Goal: Task Accomplishment & Management: Complete application form

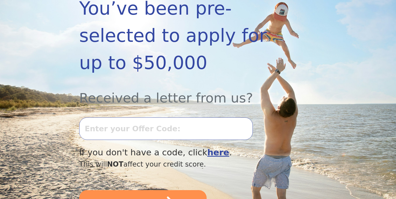
scroll to position [131, 0]
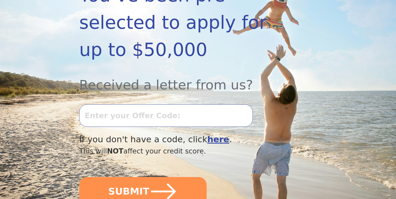
click at [101, 105] on input "text" at bounding box center [165, 116] width 173 height 23
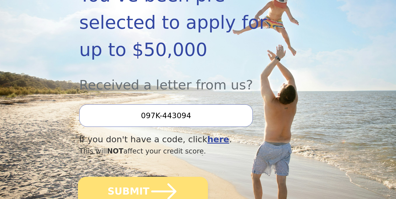
type input "097K-443094"
click at [161, 184] on icon "submit" at bounding box center [163, 191] width 29 height 29
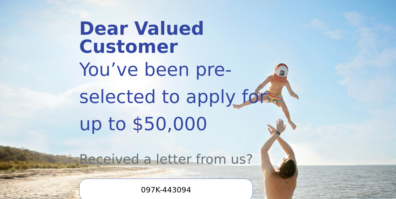
scroll to position [51, 0]
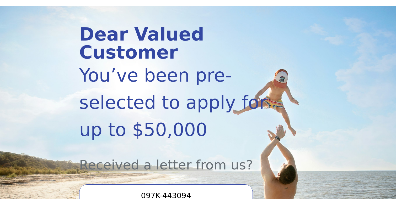
drag, startPoint x: 126, startPoint y: 174, endPoint x: 118, endPoint y: 174, distance: 8.1
click at [118, 185] on input "097K-443094" at bounding box center [165, 196] width 173 height 23
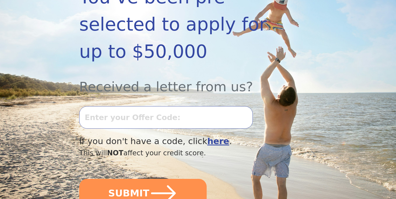
scroll to position [129, 0]
click at [207, 136] on b "here" at bounding box center [218, 141] width 22 height 10
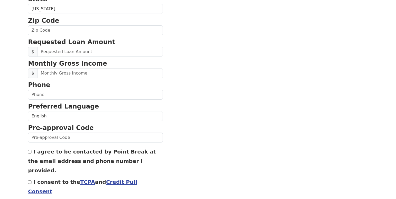
scroll to position [210, 0]
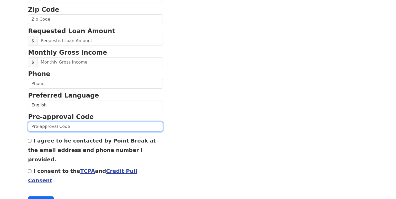
click at [72, 127] on input "text" at bounding box center [95, 127] width 135 height 10
type input "0917K-443094"
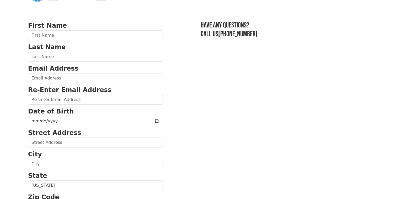
scroll to position [0, 0]
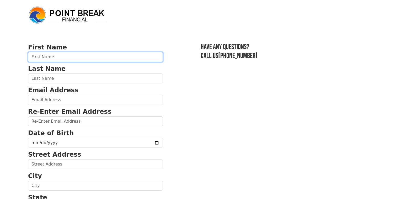
click at [58, 55] on input "text" at bounding box center [95, 57] width 135 height 10
type input "ashley"
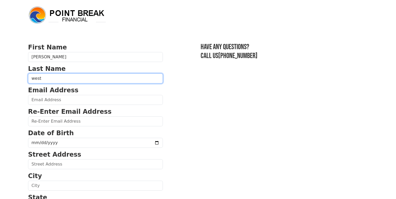
type input "west"
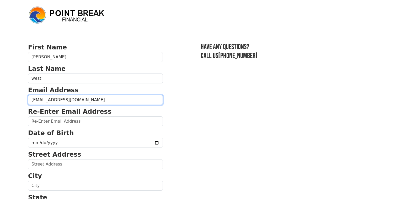
type input "nicole_ashley1986@yahoo.com"
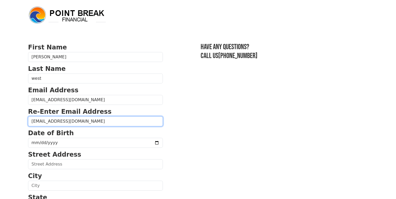
type input "nicole_ashley1986@yahoo.com"
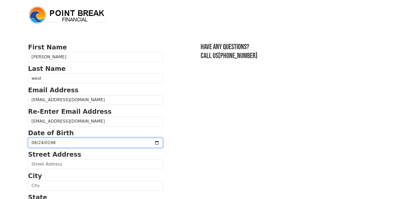
type input "1986-06-24"
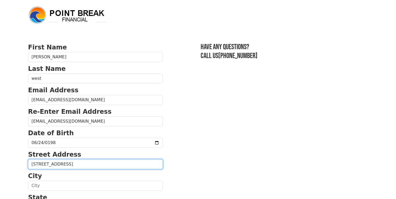
type input "4336 chickenfoot road"
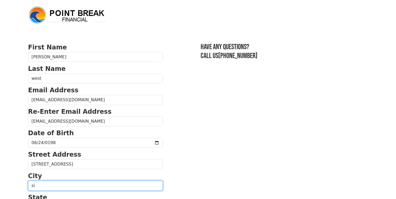
type input "s"
type input "saint pauls"
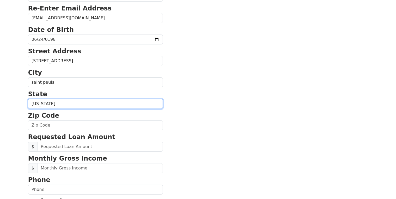
scroll to position [108, 0]
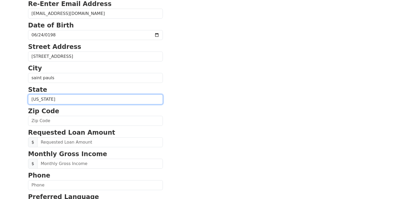
select select "NC"
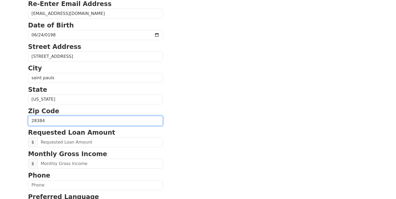
type input "28384"
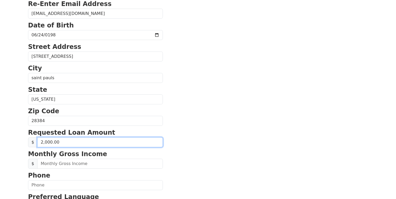
type input "20,000.00"
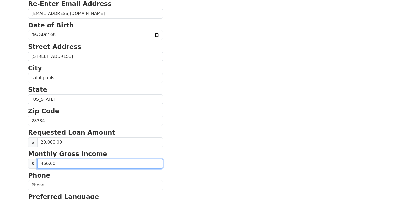
type input "4,663.00"
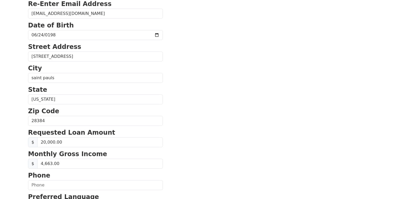
click at [196, 160] on section "First Name ashley Last Name west Email Address nicole_ashley1986@yahoo.com Re-E…" at bounding box center [198, 122] width 340 height 374
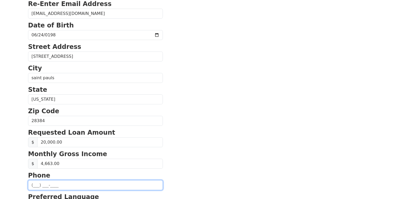
click at [51, 189] on input "text" at bounding box center [95, 186] width 135 height 10
type input "(910) 301-4323"
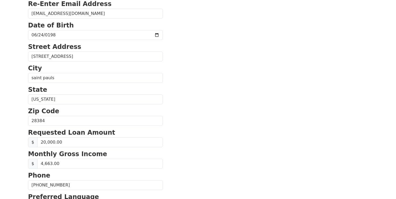
click at [181, 141] on section "First Name ashley Last Name west Email Address nicole_ashley1986@yahoo.com Re-E…" at bounding box center [198, 122] width 340 height 374
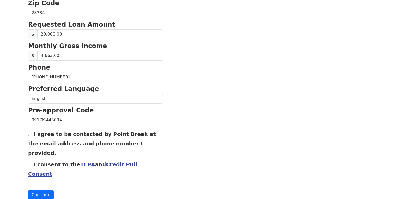
scroll to position [218, 0]
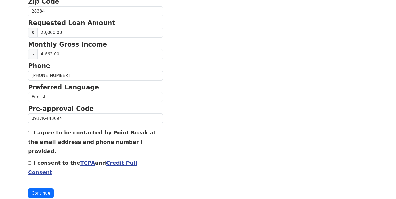
click at [29, 162] on input "I consent to the TCPA and Credit Pull Consent" at bounding box center [29, 163] width 3 height 3
checkbox input "true"
click at [29, 134] on input "I agree to be contacted by Point Break at the email address and phone number I …" at bounding box center [29, 132] width 3 height 3
checkbox input "true"
click at [37, 189] on button "Continue" at bounding box center [41, 194] width 26 height 10
